Goal: Task Accomplishment & Management: Use online tool/utility

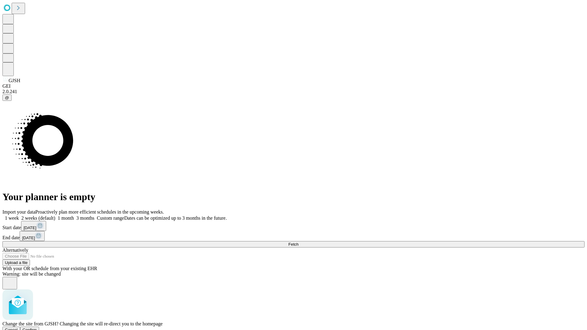
click at [37, 328] on span "Confirm" at bounding box center [30, 330] width 14 height 5
click at [19, 216] on label "1 week" at bounding box center [10, 218] width 17 height 5
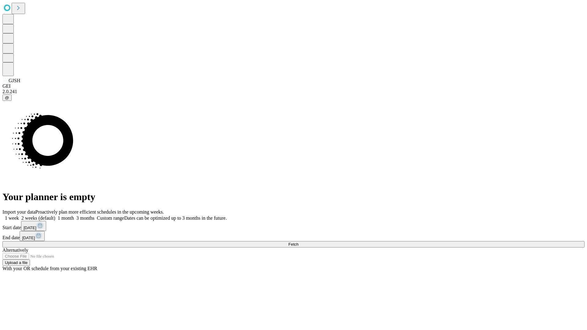
click at [299, 242] on span "Fetch" at bounding box center [294, 244] width 10 height 5
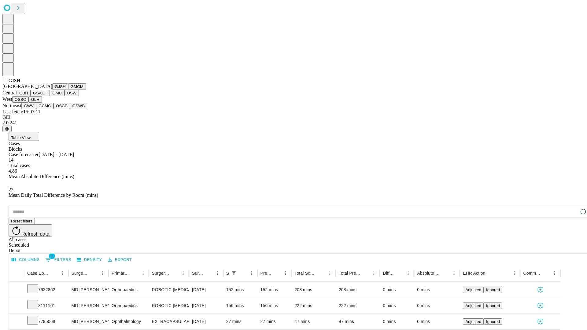
click at [68, 90] on button "GMCM" at bounding box center [77, 87] width 18 height 6
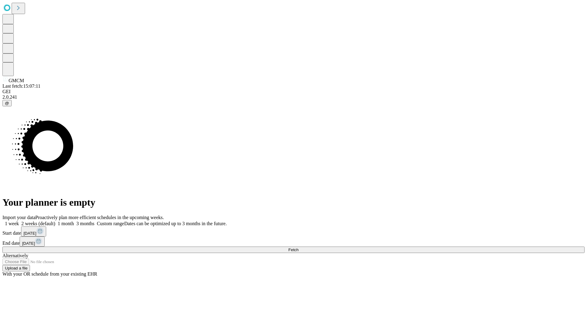
click at [19, 221] on label "1 week" at bounding box center [10, 223] width 17 height 5
click at [299, 248] on span "Fetch" at bounding box center [294, 250] width 10 height 5
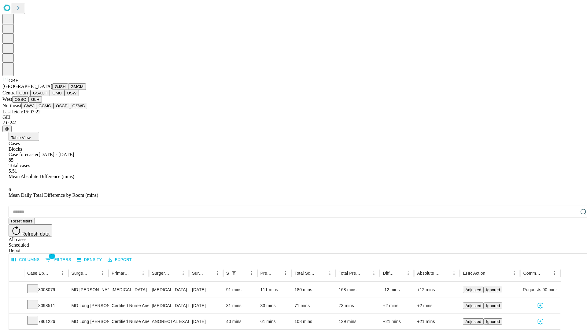
click at [47, 96] on button "GSACH" at bounding box center [40, 93] width 19 height 6
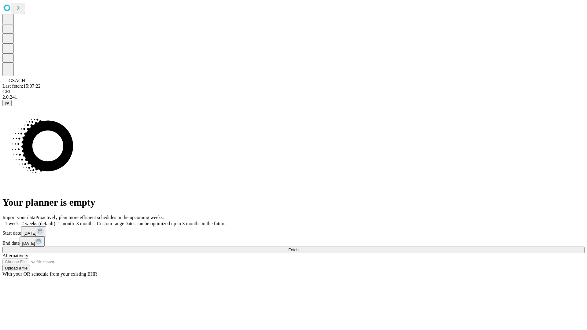
click at [19, 221] on label "1 week" at bounding box center [10, 223] width 17 height 5
click at [299, 248] on span "Fetch" at bounding box center [294, 250] width 10 height 5
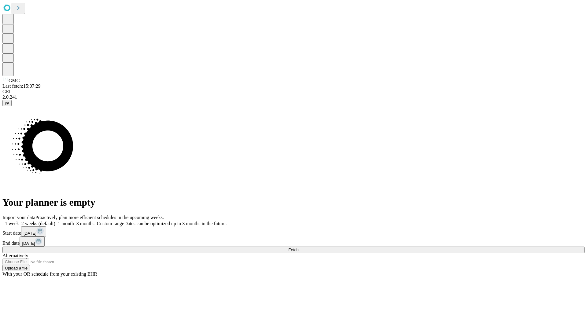
click at [19, 221] on label "1 week" at bounding box center [10, 223] width 17 height 5
click at [299, 248] on span "Fetch" at bounding box center [294, 250] width 10 height 5
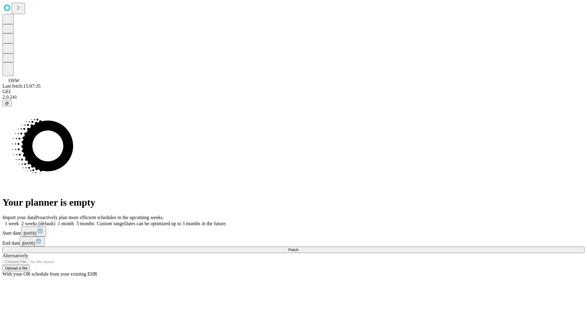
click at [19, 221] on label "1 week" at bounding box center [10, 223] width 17 height 5
click at [299, 248] on span "Fetch" at bounding box center [294, 250] width 10 height 5
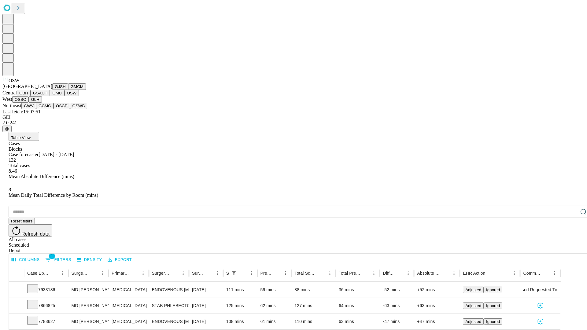
click at [29, 103] on button "OSSC" at bounding box center [20, 99] width 17 height 6
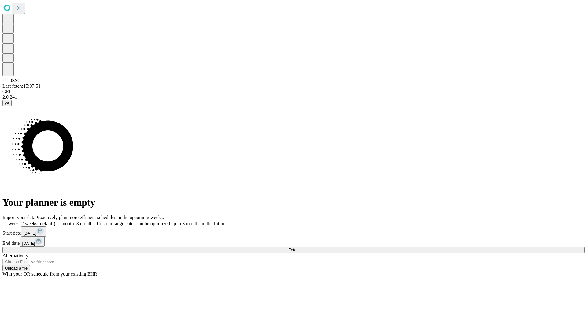
click at [299, 248] on span "Fetch" at bounding box center [294, 250] width 10 height 5
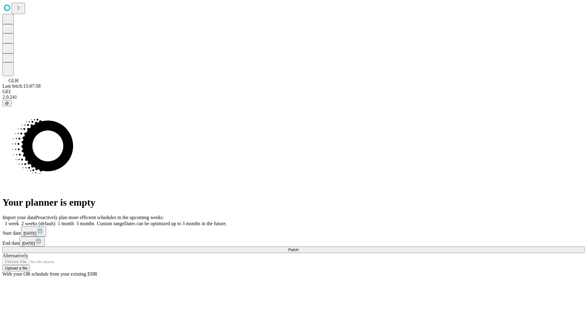
click at [299, 248] on span "Fetch" at bounding box center [294, 250] width 10 height 5
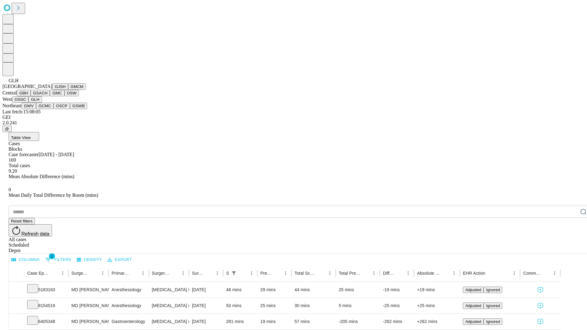
click at [36, 109] on button "GWV" at bounding box center [28, 106] width 15 height 6
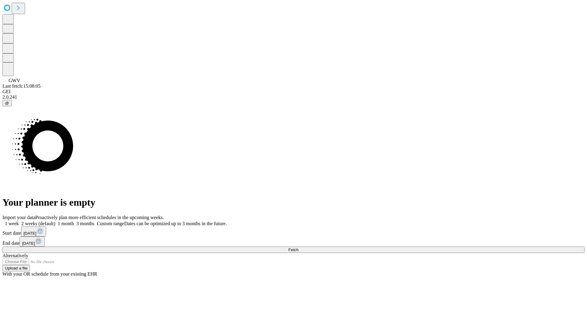
click at [299, 248] on span "Fetch" at bounding box center [294, 250] width 10 height 5
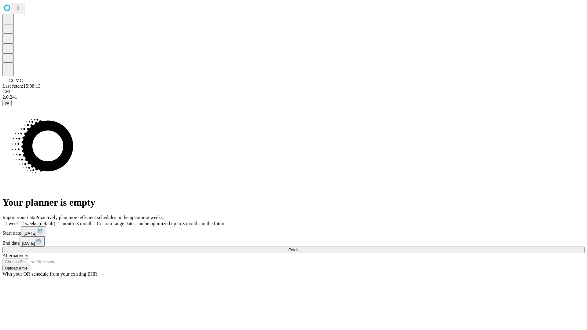
click at [19, 221] on label "1 week" at bounding box center [10, 223] width 17 height 5
click at [299, 248] on span "Fetch" at bounding box center [294, 250] width 10 height 5
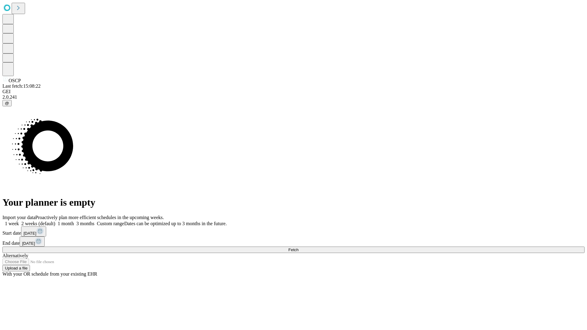
click at [19, 221] on label "1 week" at bounding box center [10, 223] width 17 height 5
click at [299, 248] on span "Fetch" at bounding box center [294, 250] width 10 height 5
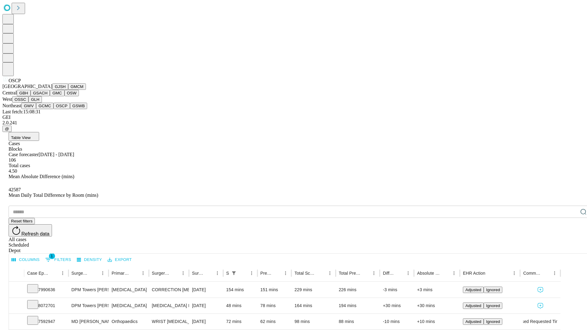
click at [70, 109] on button "GSWB" at bounding box center [78, 106] width 17 height 6
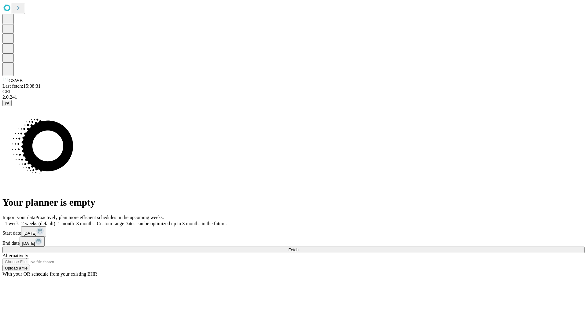
click at [19, 221] on label "1 week" at bounding box center [10, 223] width 17 height 5
click at [299, 248] on span "Fetch" at bounding box center [294, 250] width 10 height 5
